Goal: Information Seeking & Learning: Learn about a topic

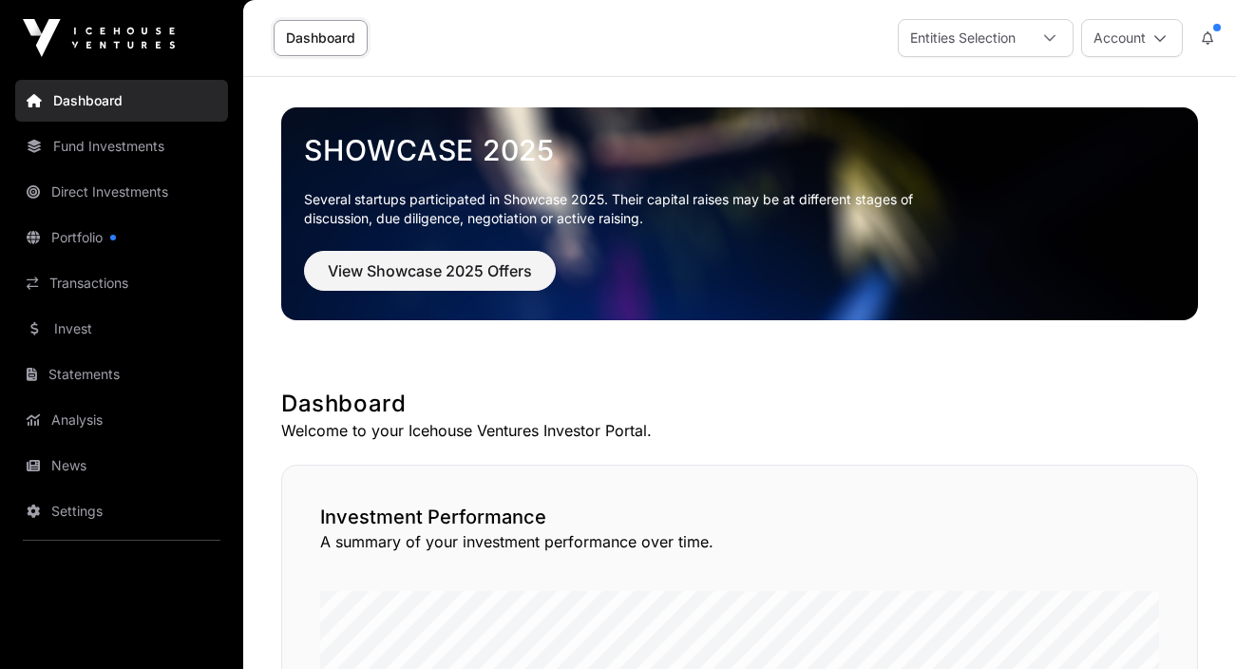
click at [70, 237] on link "Portfolio" at bounding box center [121, 238] width 213 height 42
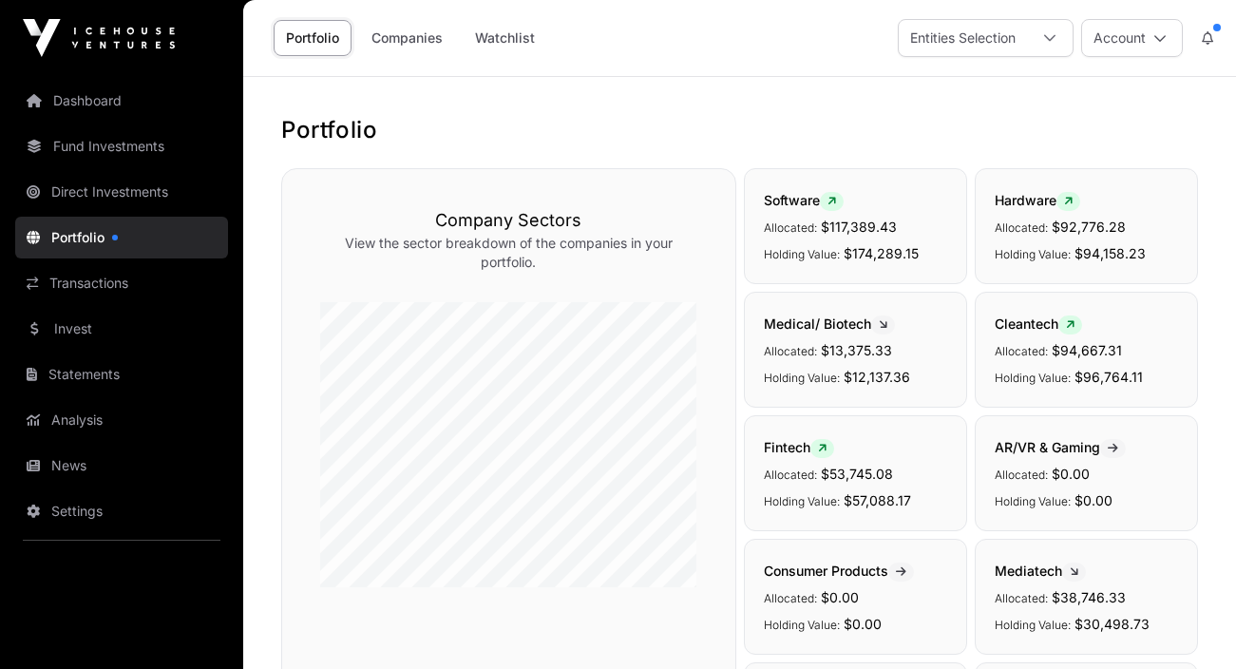
click at [402, 36] on link "Companies" at bounding box center [407, 38] width 96 height 36
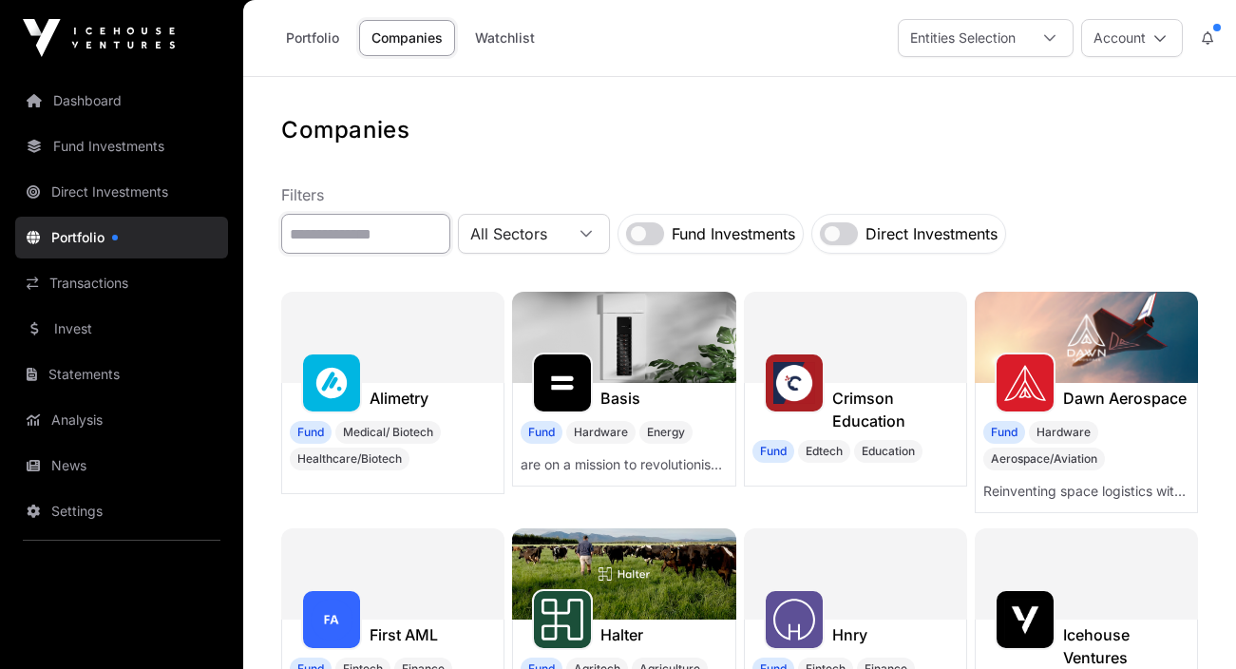
click at [363, 230] on input "text" at bounding box center [365, 234] width 169 height 40
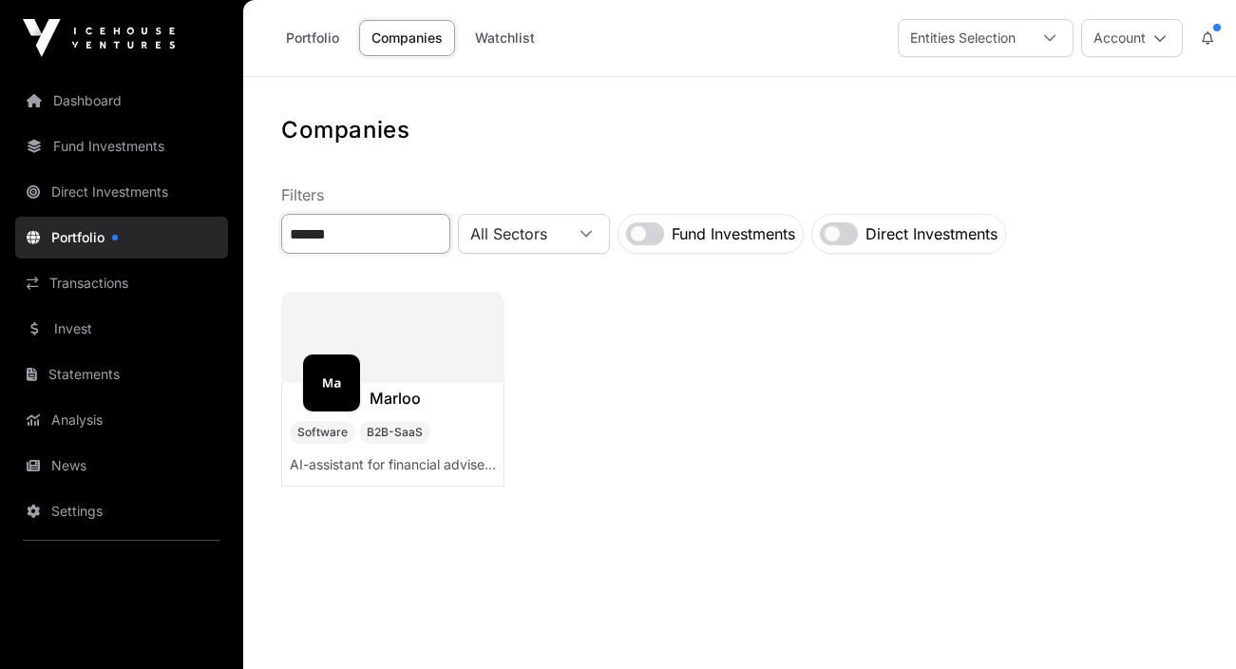
type input "******"
click at [399, 315] on div at bounding box center [392, 337] width 223 height 91
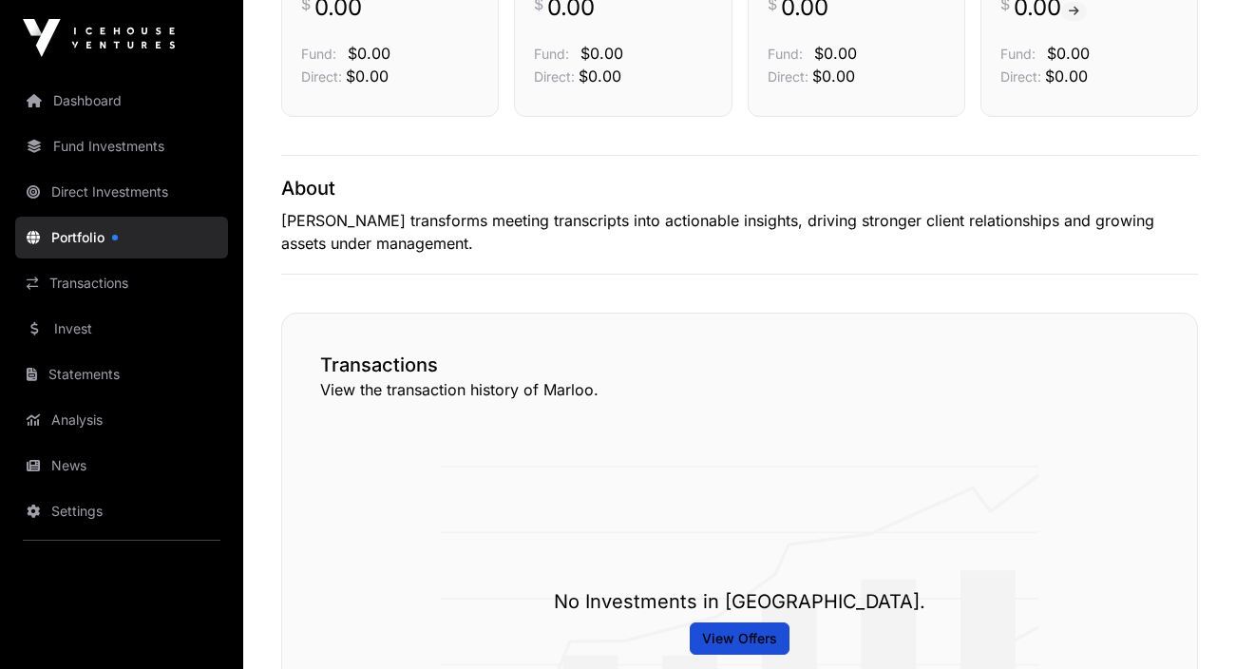
scroll to position [648, 0]
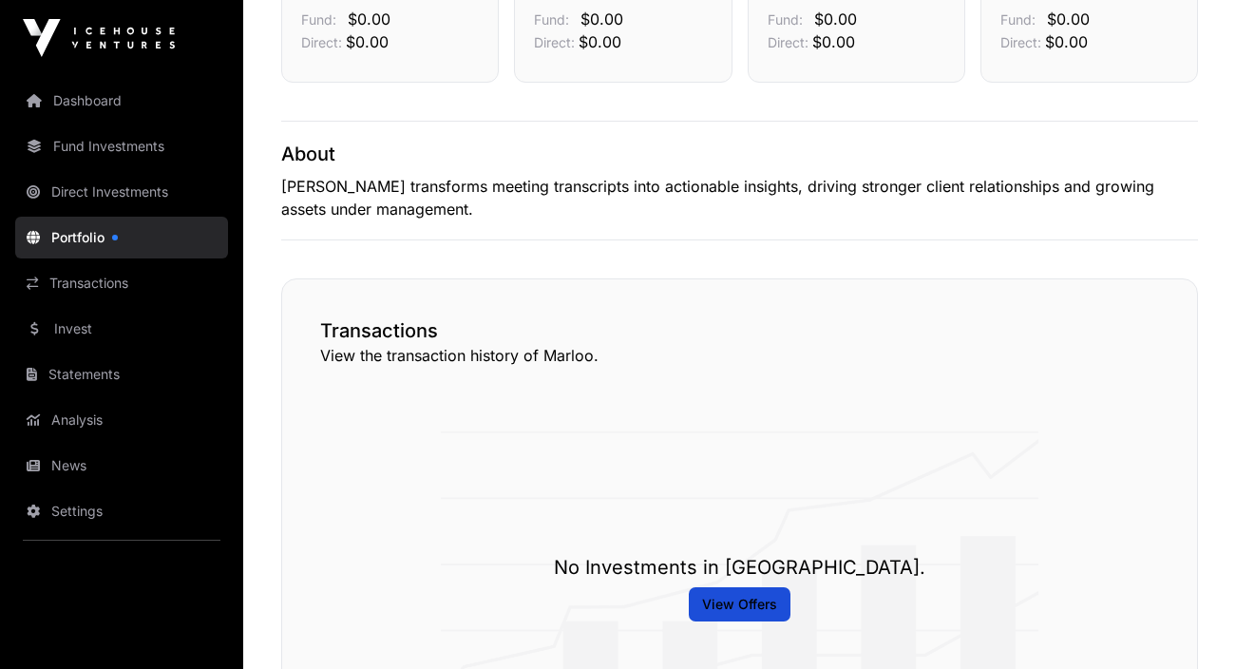
click at [735, 616] on button "View Offers" at bounding box center [740, 604] width 100 height 32
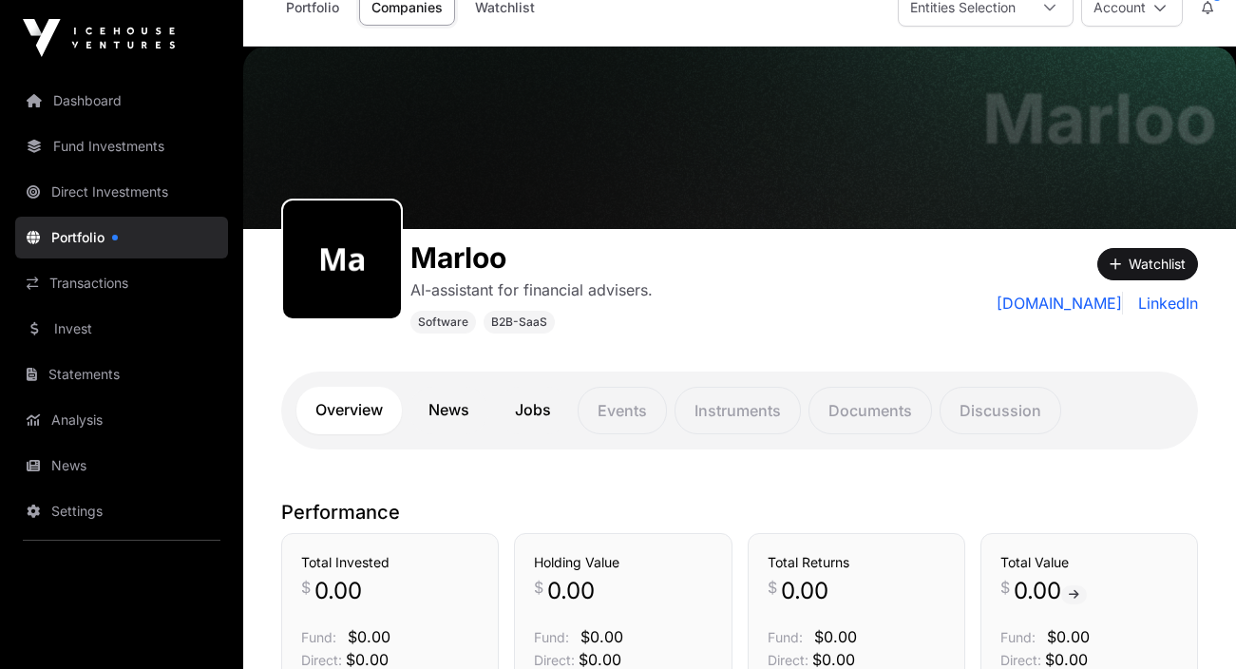
scroll to position [2, 0]
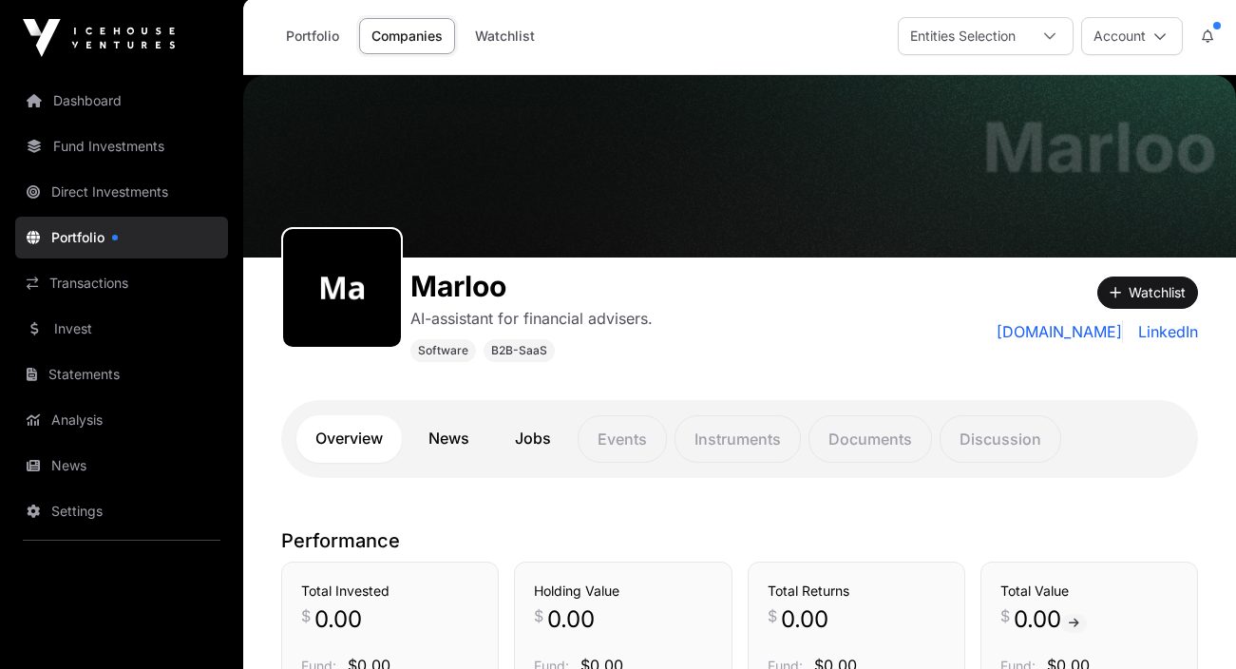
click at [451, 444] on link "News" at bounding box center [448, 438] width 79 height 47
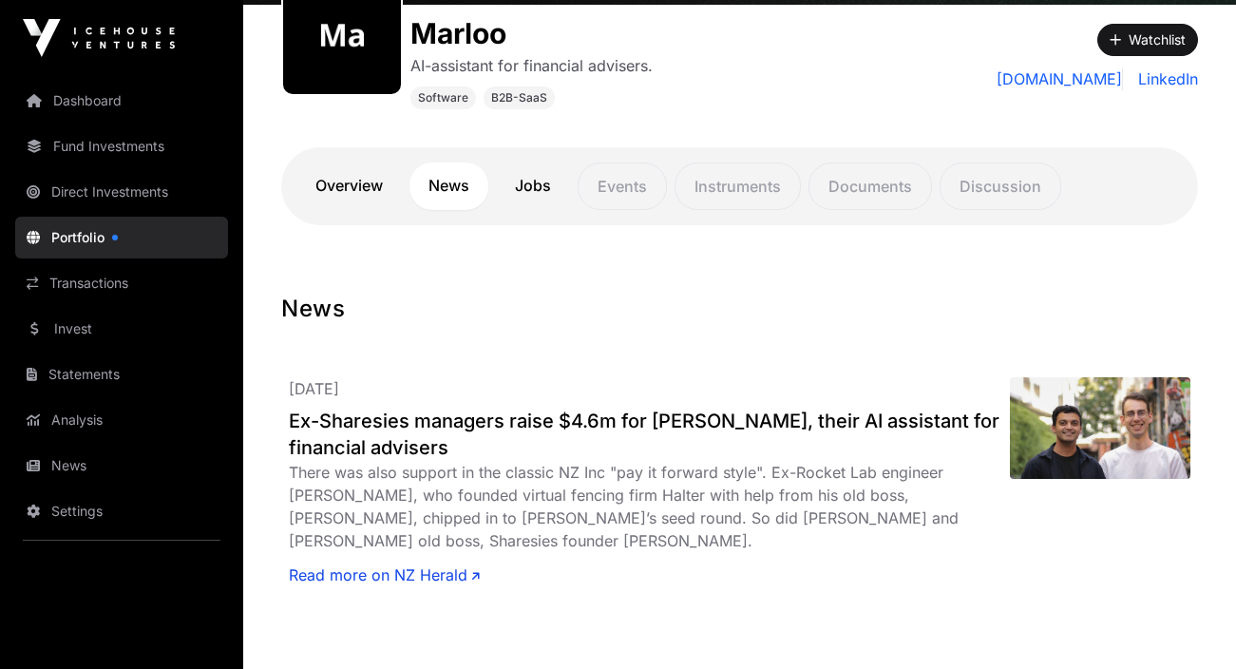
scroll to position [259, 0]
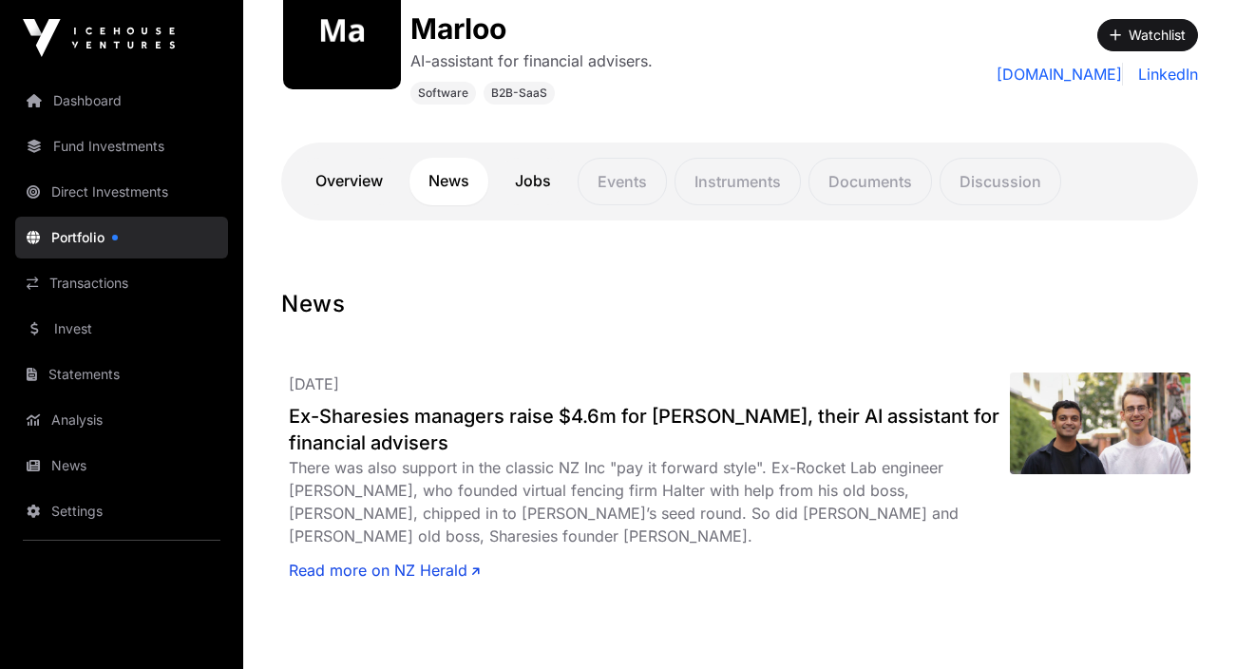
click at [66, 233] on link "Portfolio" at bounding box center [121, 238] width 213 height 42
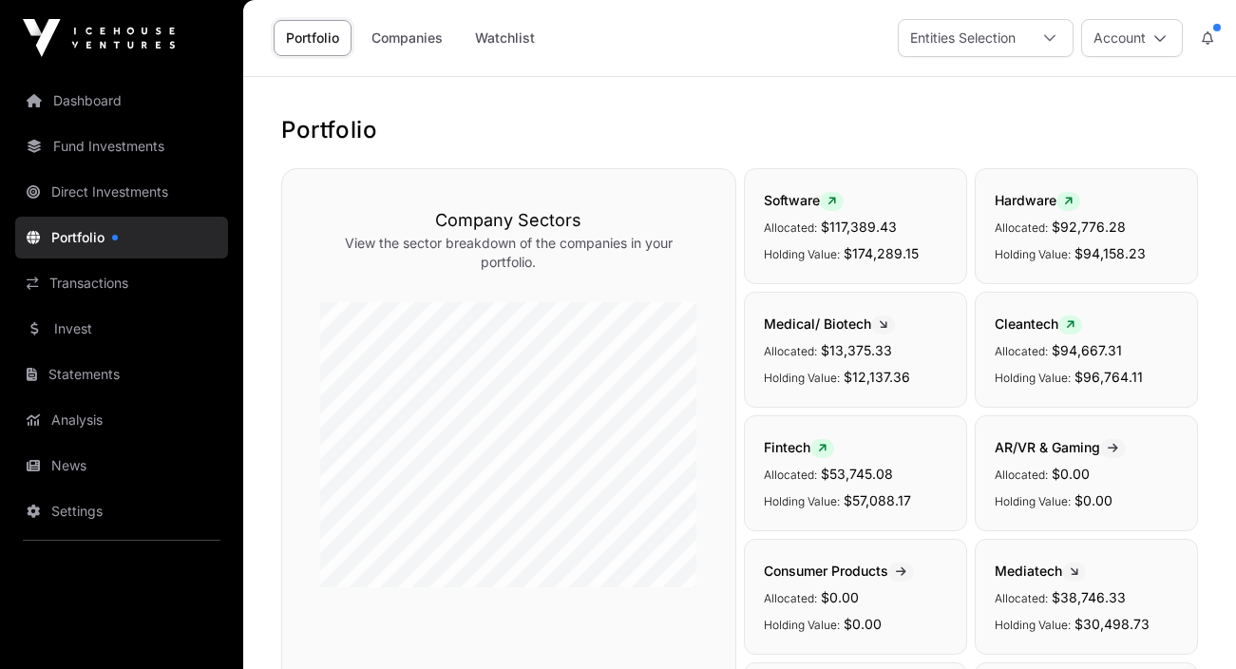
click at [403, 44] on link "Companies" at bounding box center [407, 38] width 96 height 36
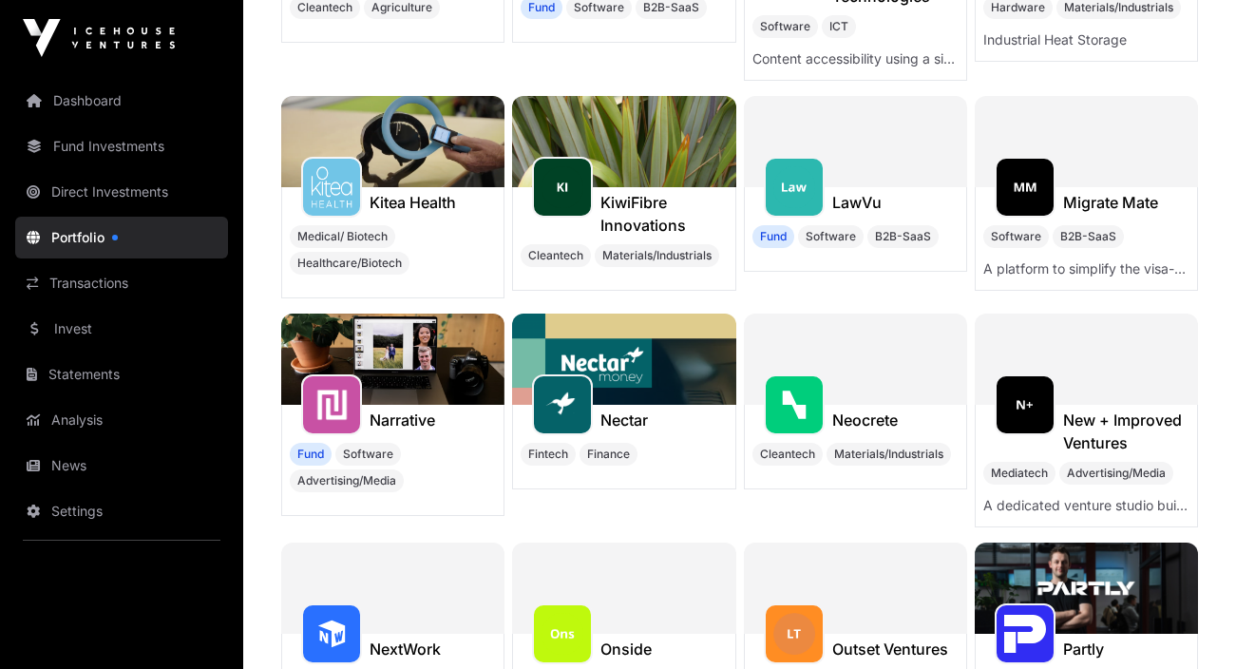
scroll to position [3813, 0]
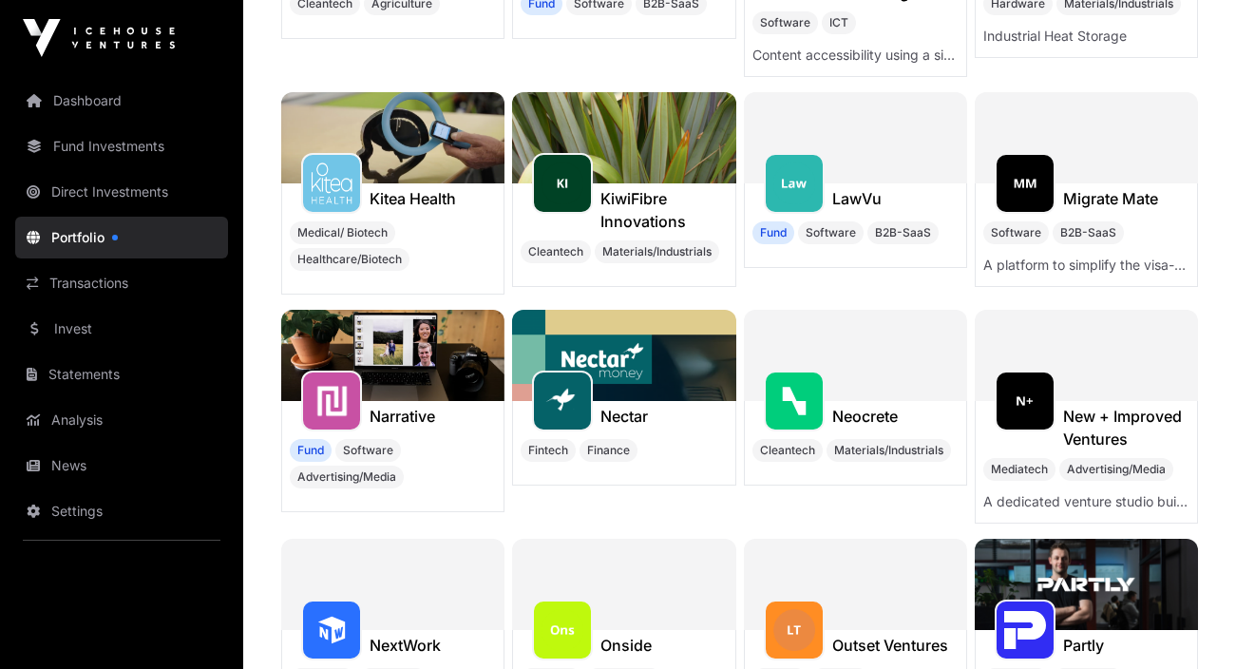
click at [600, 370] on img at bounding box center [623, 355] width 223 height 91
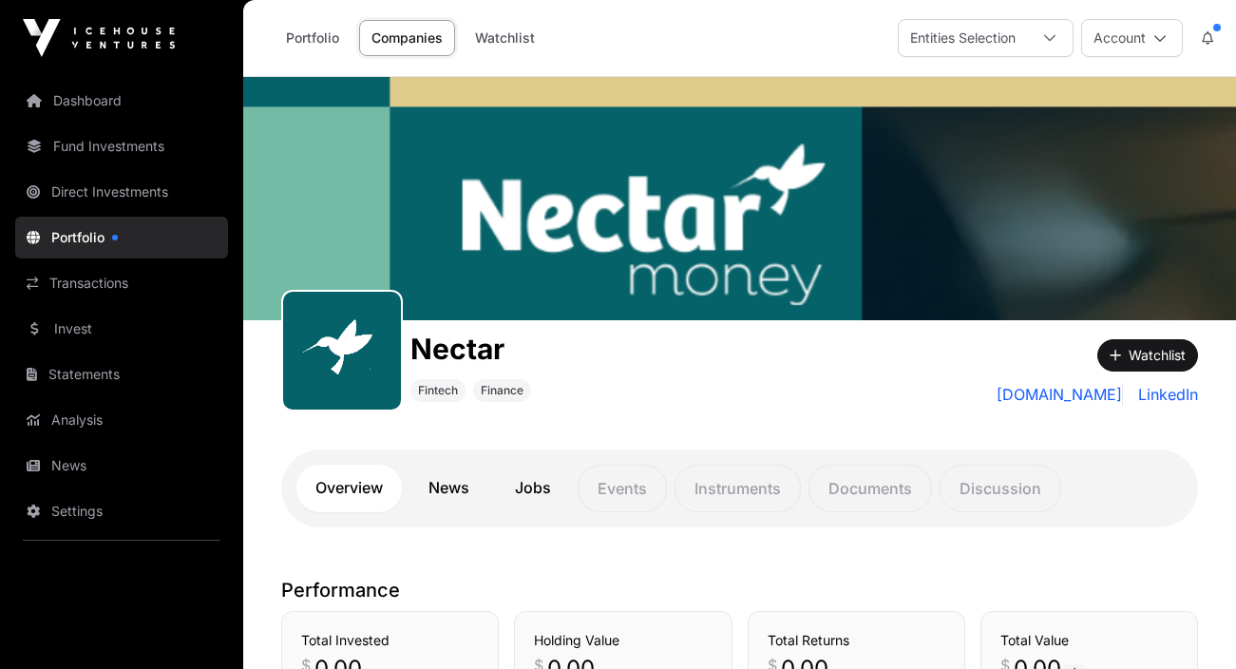
click at [95, 147] on link "Fund Investments" at bounding box center [121, 146] width 213 height 42
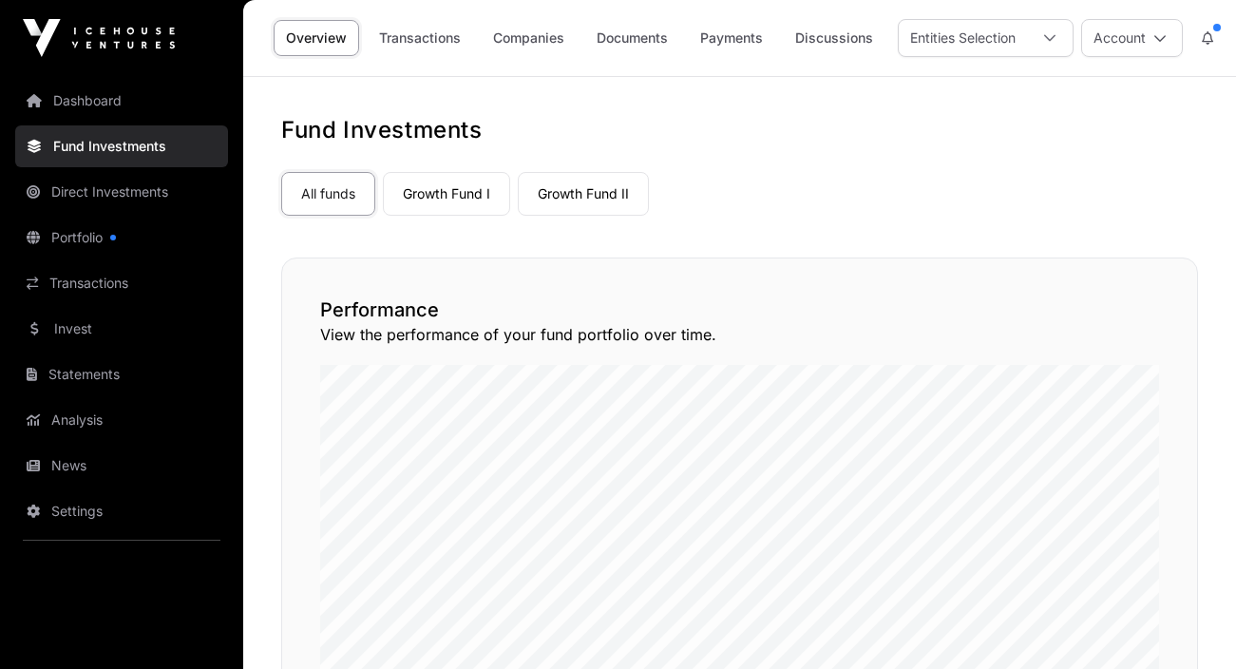
click at [514, 33] on link "Companies" at bounding box center [529, 38] width 96 height 36
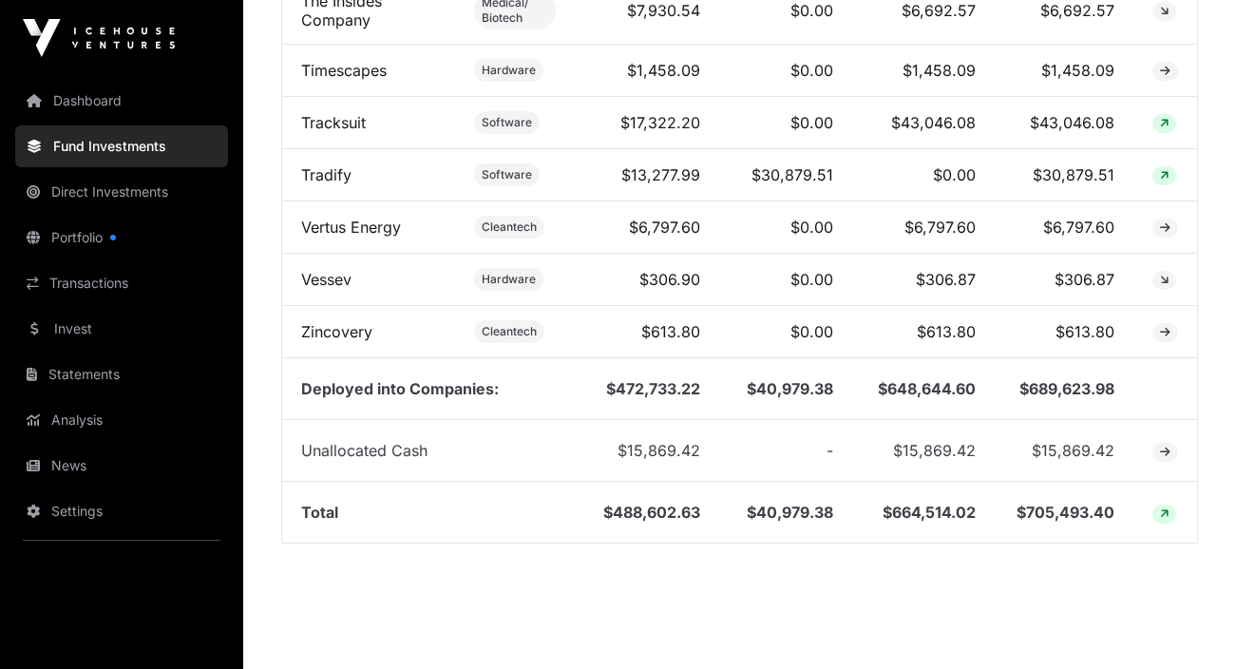
scroll to position [2905, 0]
